Goal: Transaction & Acquisition: Purchase product/service

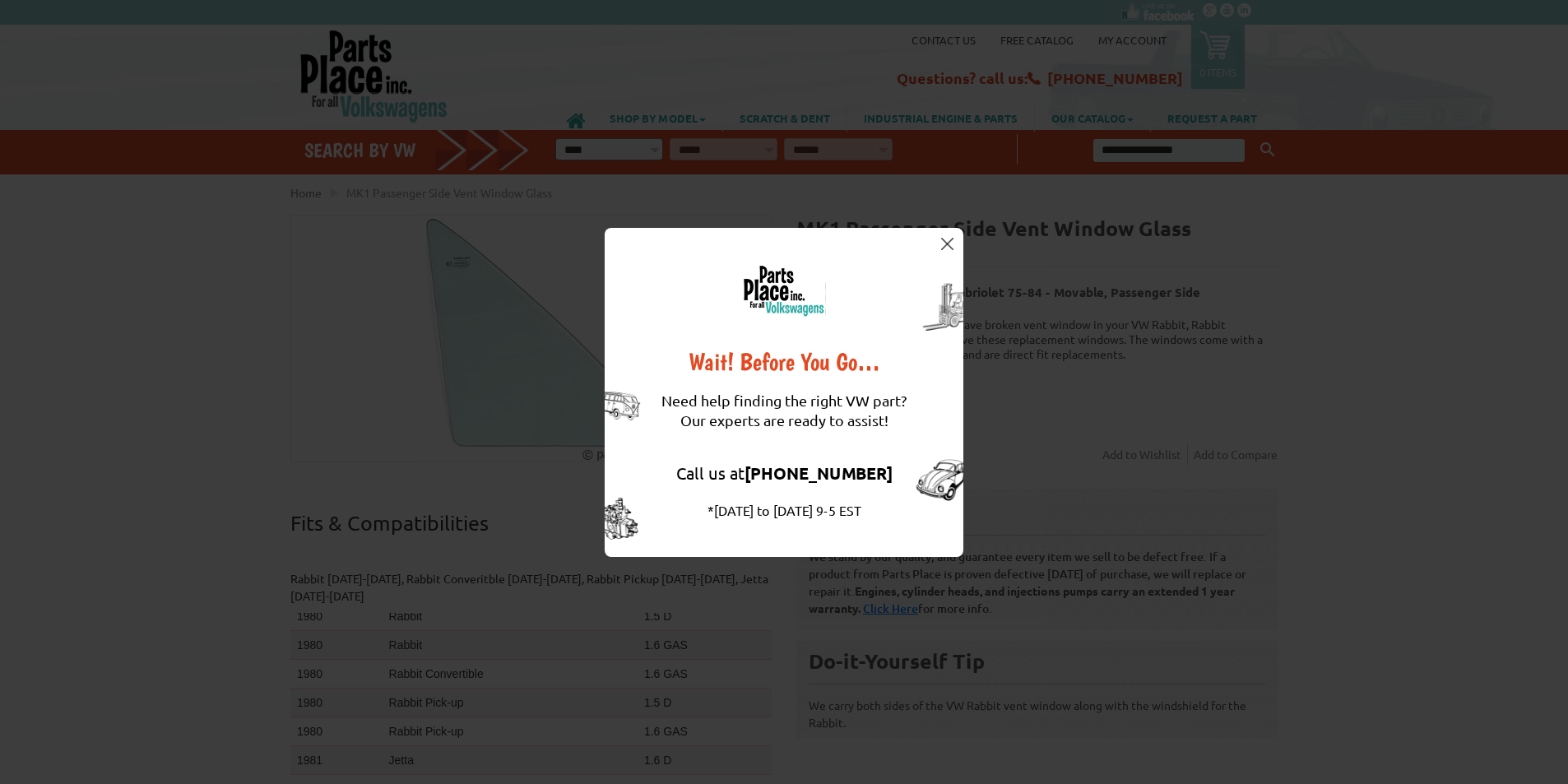
click at [948, 249] on img at bounding box center [947, 243] width 13 height 13
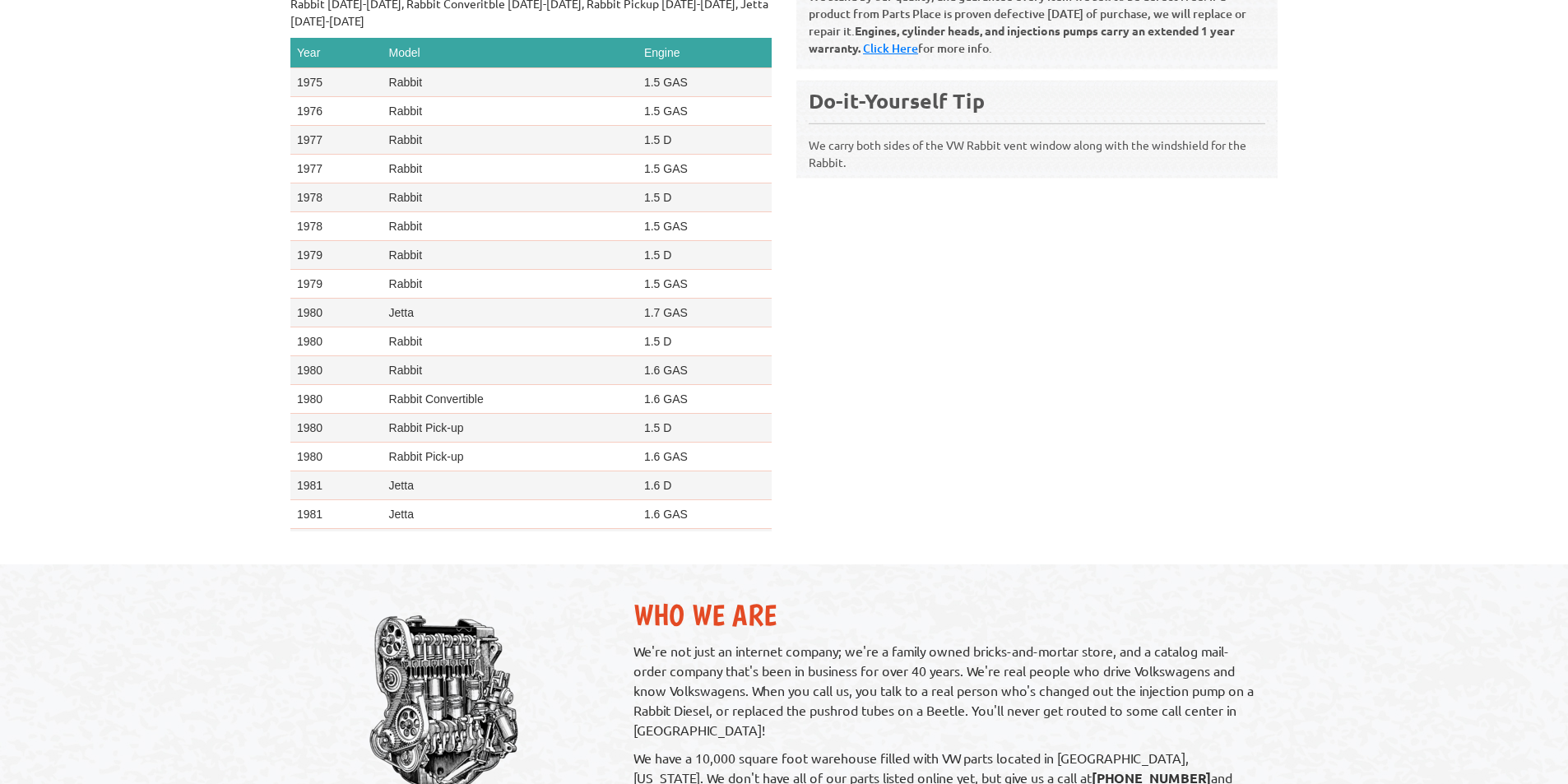
scroll to position [164, 0]
